Goal: Transaction & Acquisition: Purchase product/service

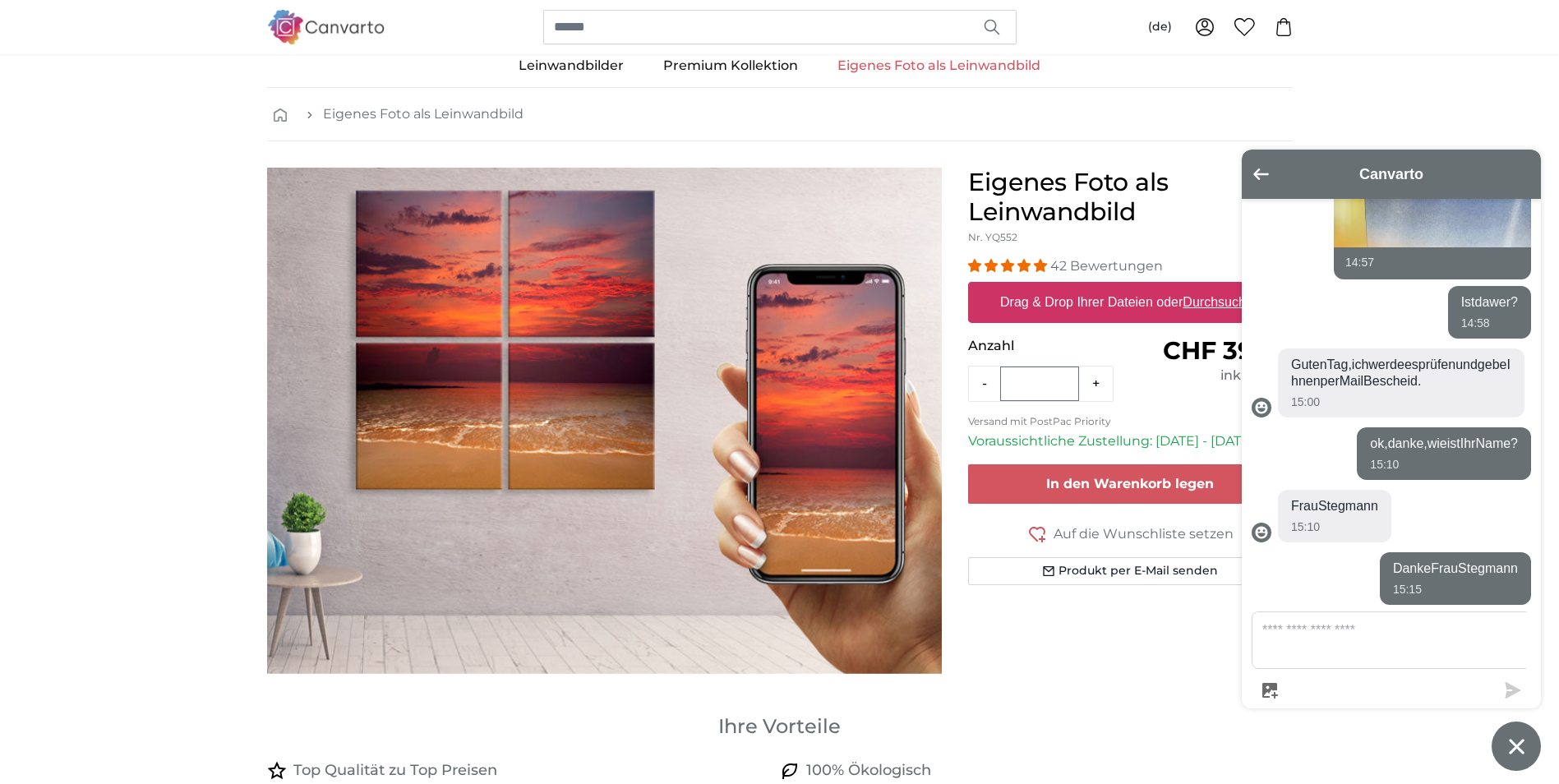
scroll to position [27, 0]
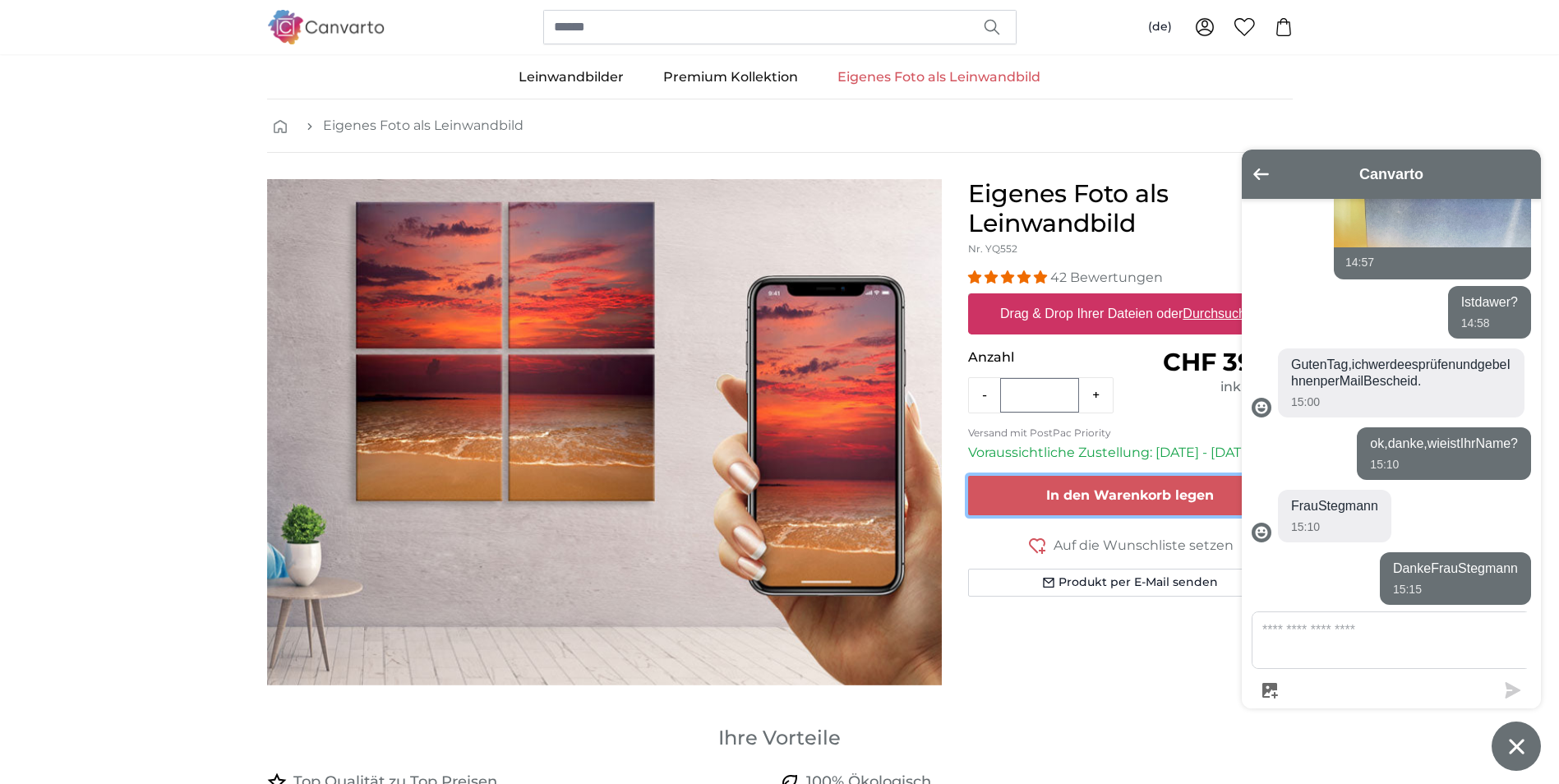
click at [1083, 488] on span "In den Warenkorb legen" at bounding box center [1129, 495] width 167 height 16
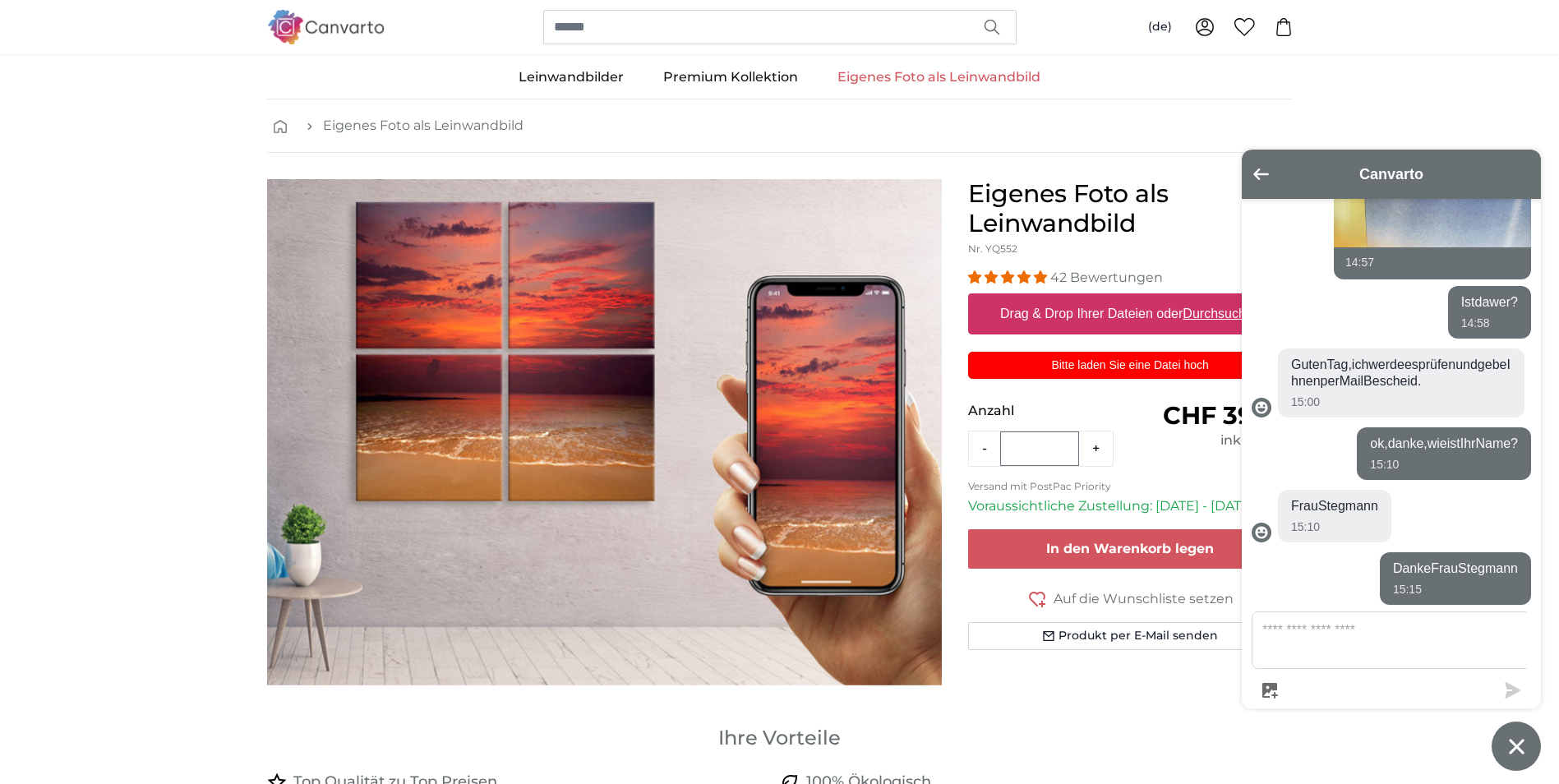
scroll to position [0, 0]
click at [1257, 176] on icon "Zurück zum Hauptbildschirm" at bounding box center [1260, 173] width 16 height 12
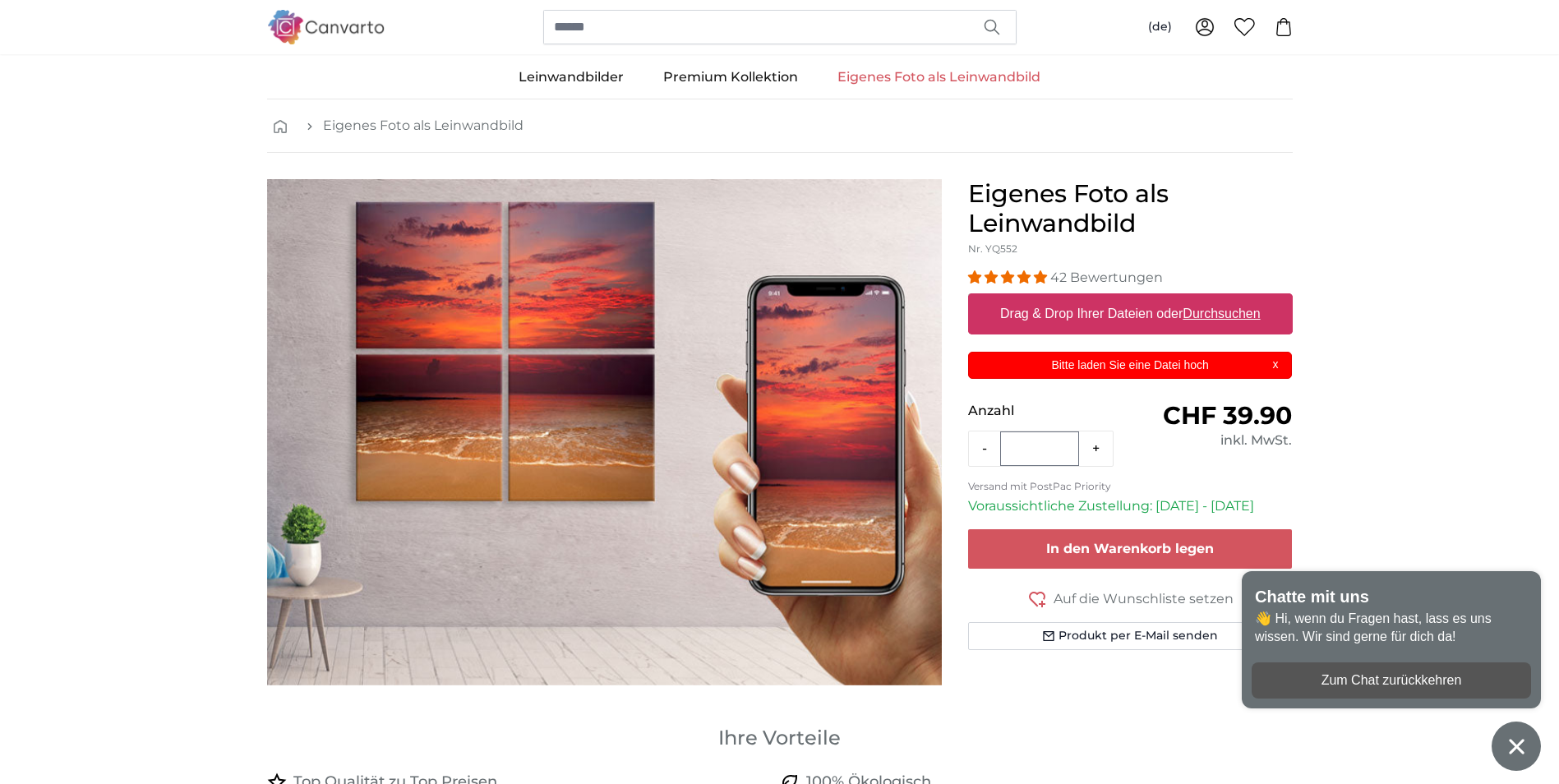
click at [1525, 747] on icon "Chat-Fenster" at bounding box center [1516, 746] width 26 height 26
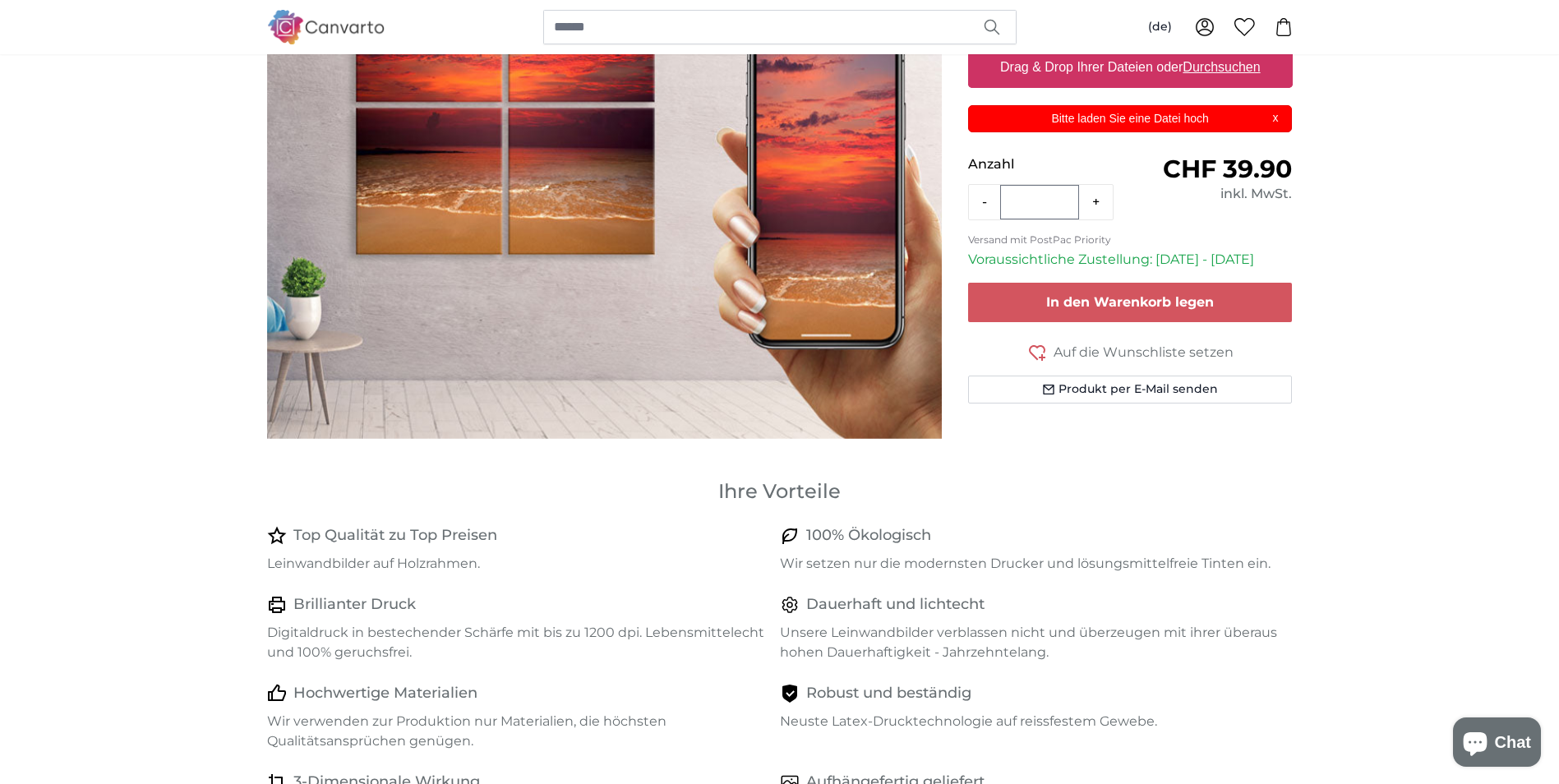
scroll to position [55, 0]
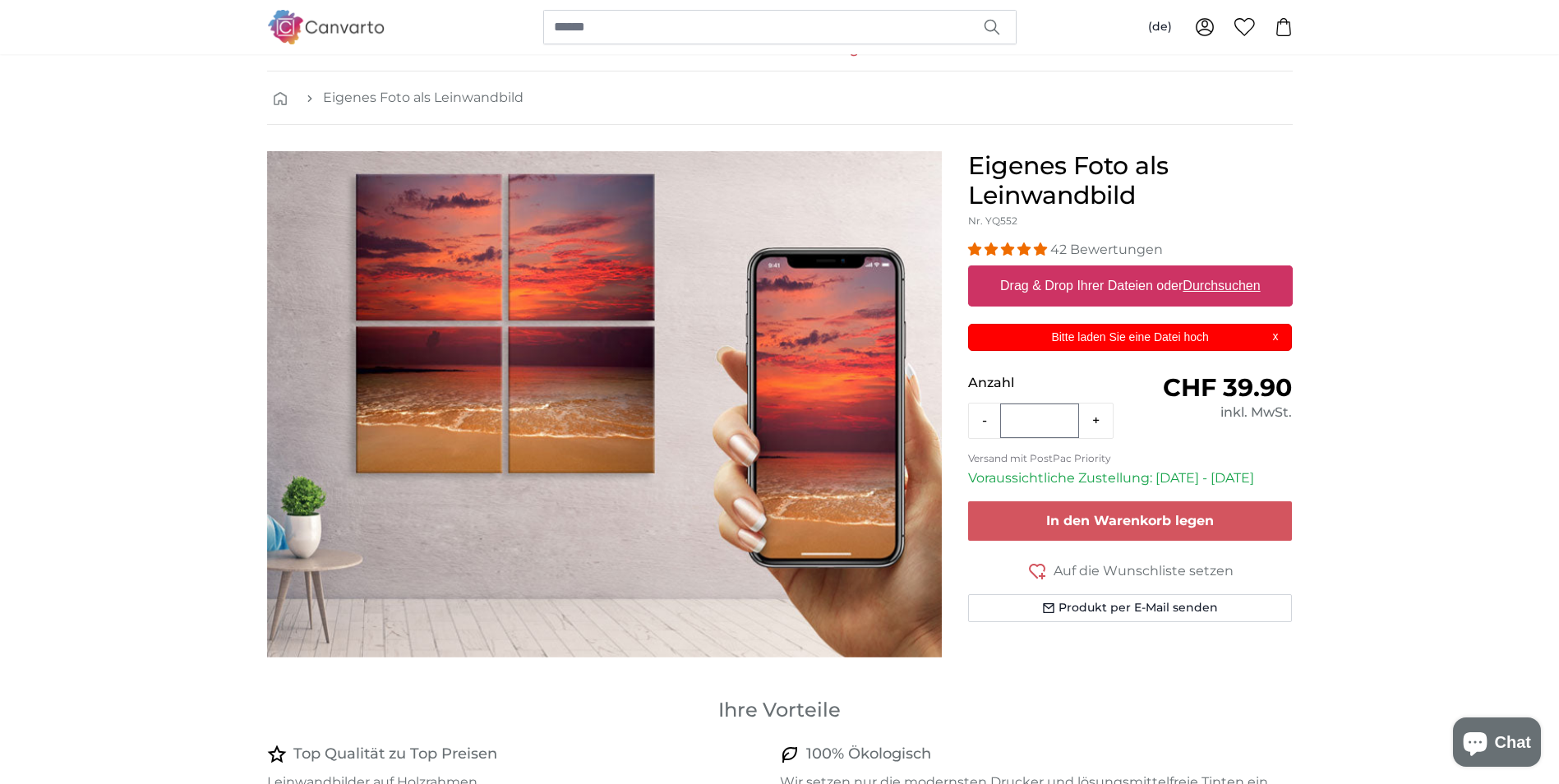
click at [1154, 341] on p "Bitte laden Sie eine Datei hoch" at bounding box center [1130, 337] width 304 height 17
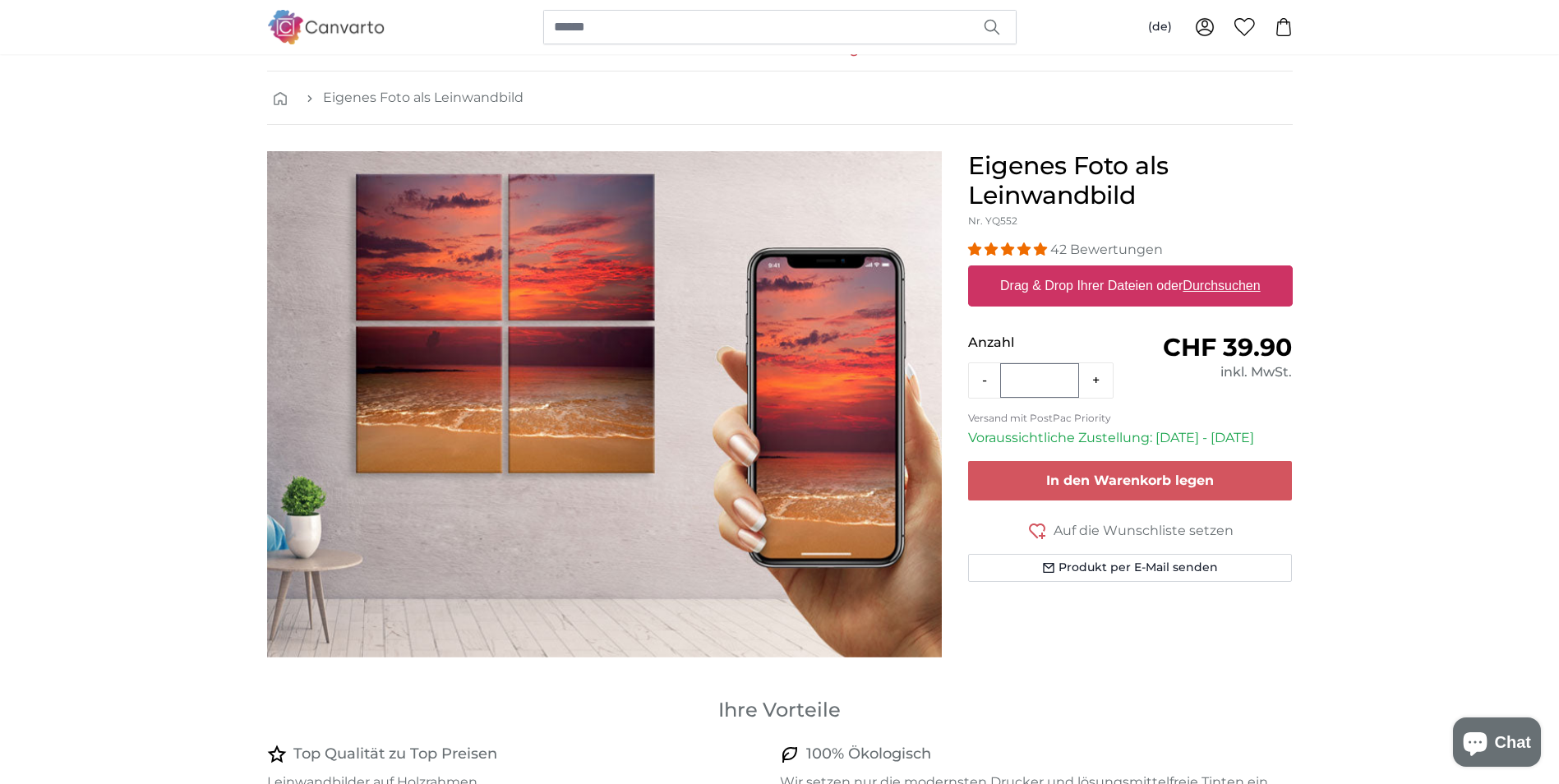
click at [1227, 285] on u "Durchsuchen" at bounding box center [1220, 285] width 77 height 14
click at [1227, 270] on input "Drag & Drop Ihrer Dateien oder Durchsuchen" at bounding box center [1130, 267] width 325 height 5
type input "**********"
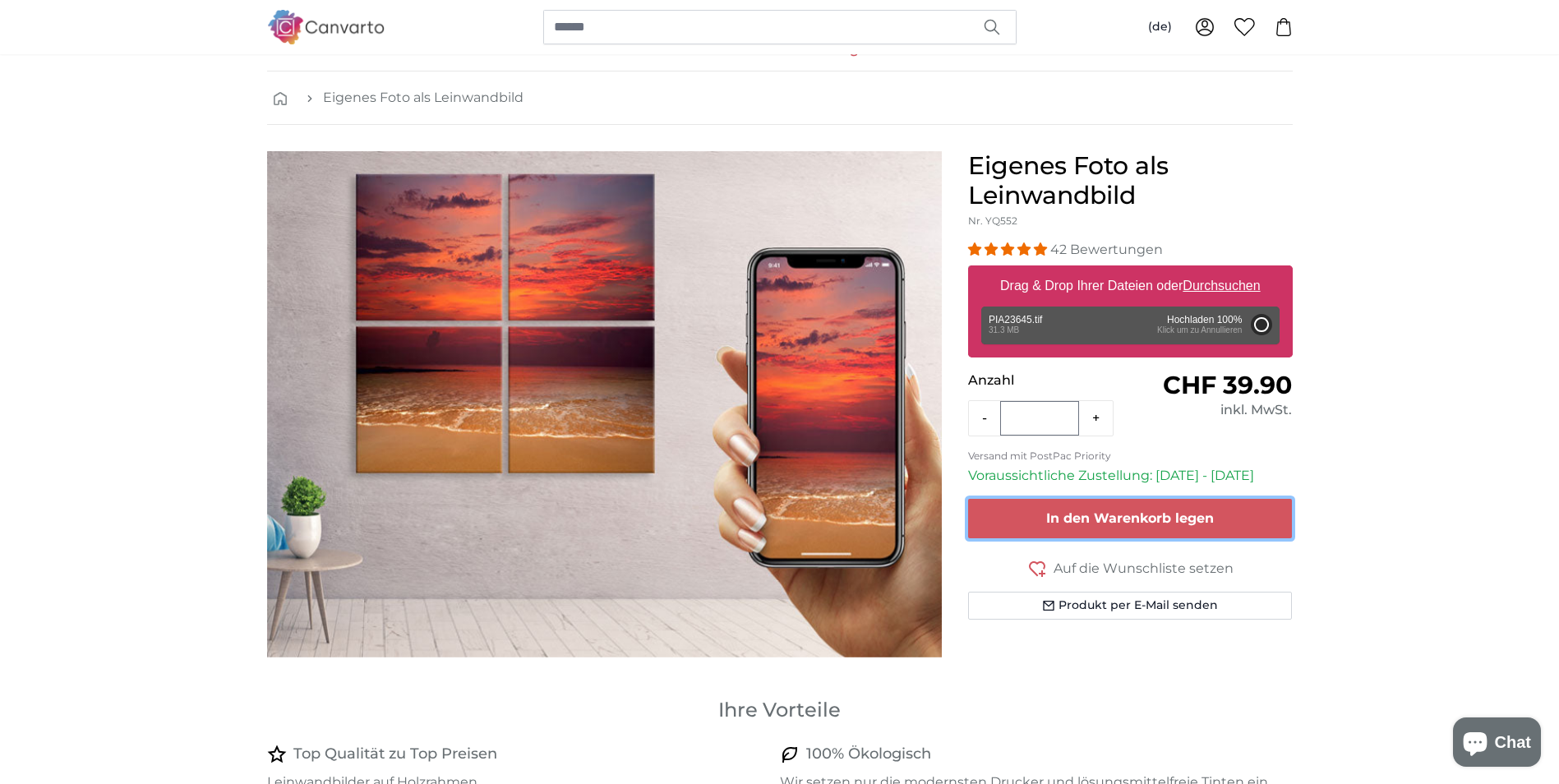
click at [1197, 521] on form "42 Bewertungen Format 40 x 30 cm CHF 39.90 60 x 45 cm CHF 59.90 80 x 60 cm CHF …" at bounding box center [1130, 429] width 325 height 380
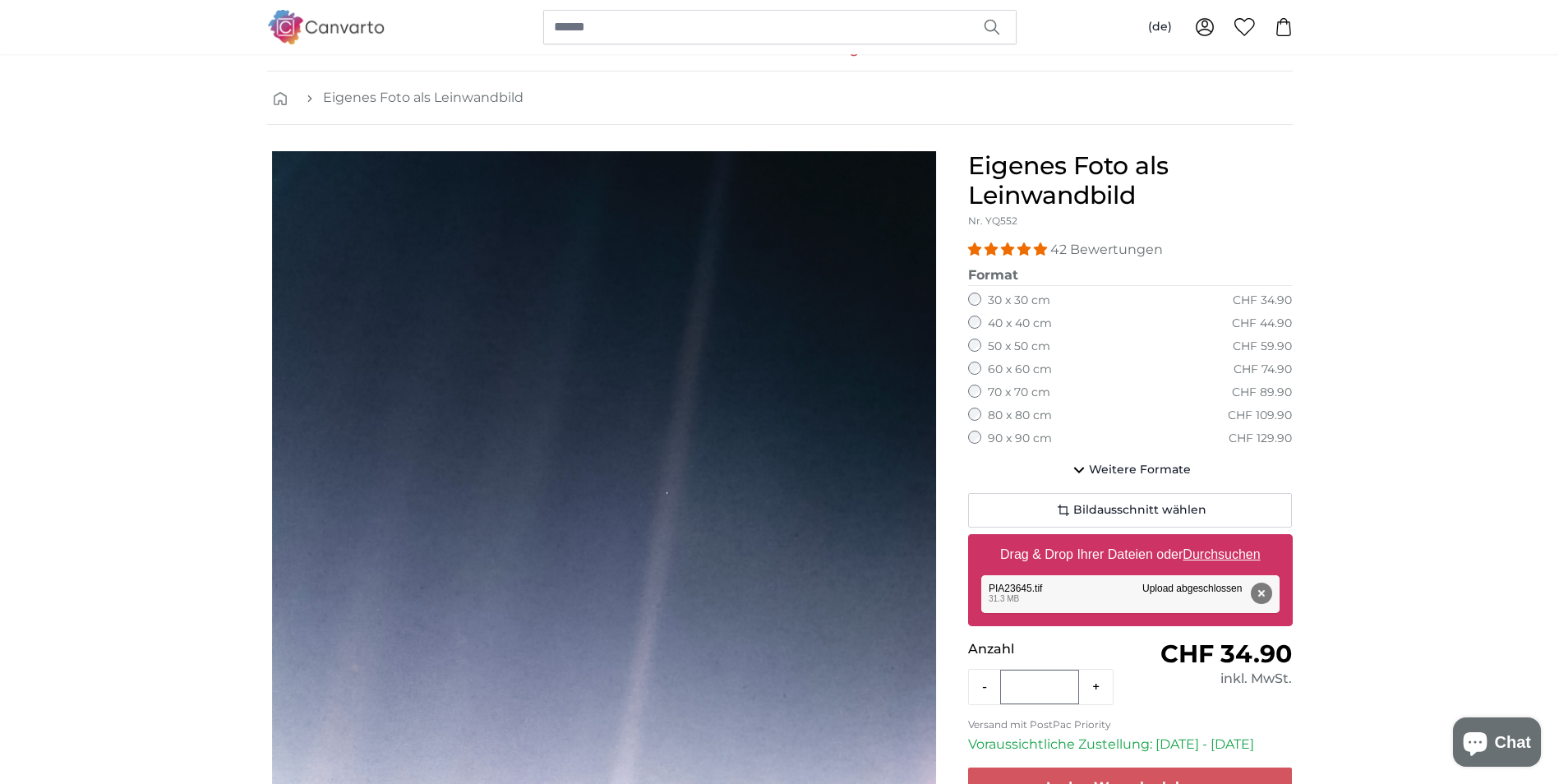
click at [987, 438] on label "90 x 90 cm" at bounding box center [1019, 439] width 64 height 16
